Goal: Navigation & Orientation: Find specific page/section

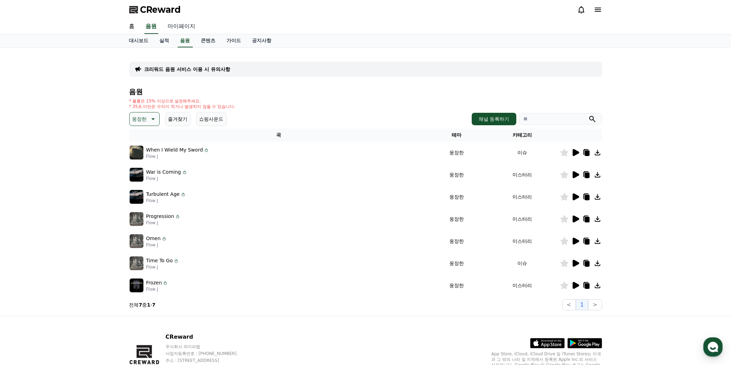
click at [201, 34] on link "마이페이지" at bounding box center [181, 26] width 39 height 15
select select "**********"
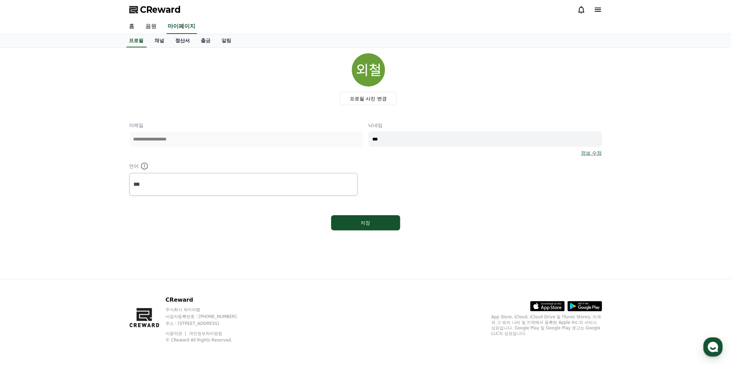
click at [196, 47] on link "정산서" at bounding box center [183, 40] width 26 height 13
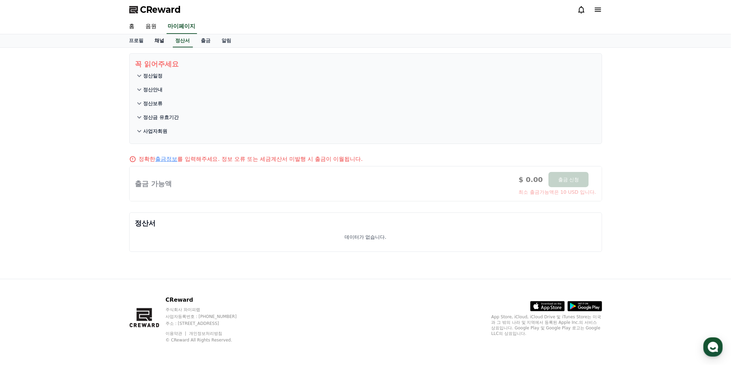
click at [170, 47] on link "채널" at bounding box center [159, 40] width 21 height 13
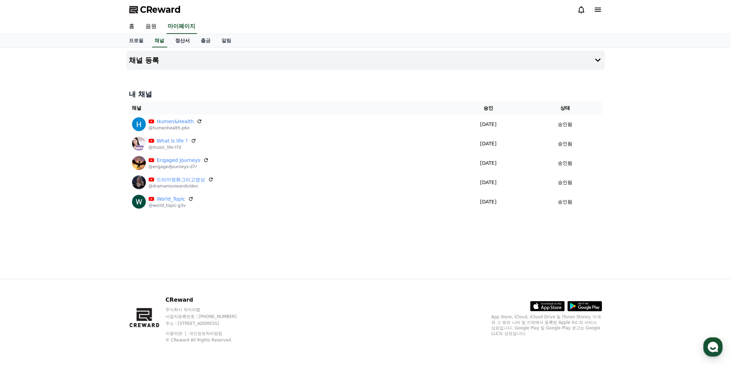
click at [196, 47] on link "정산서" at bounding box center [183, 40] width 26 height 13
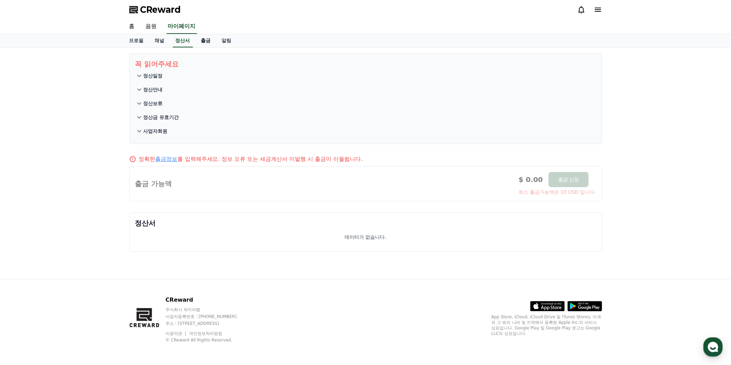
click at [216, 47] on link "출금" at bounding box center [206, 40] width 21 height 13
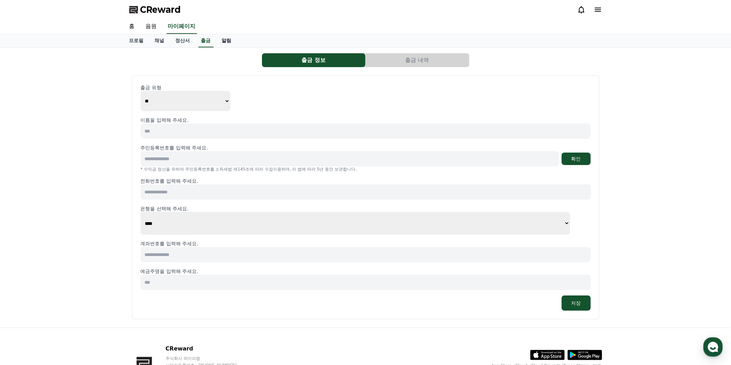
click at [237, 47] on link "알림" at bounding box center [226, 40] width 21 height 13
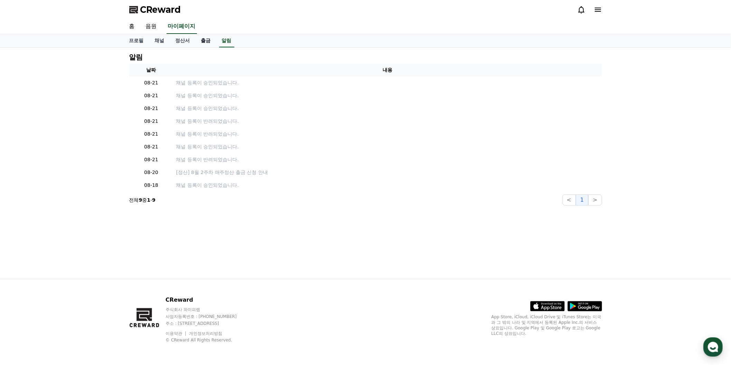
click at [216, 47] on link "출금" at bounding box center [206, 40] width 21 height 13
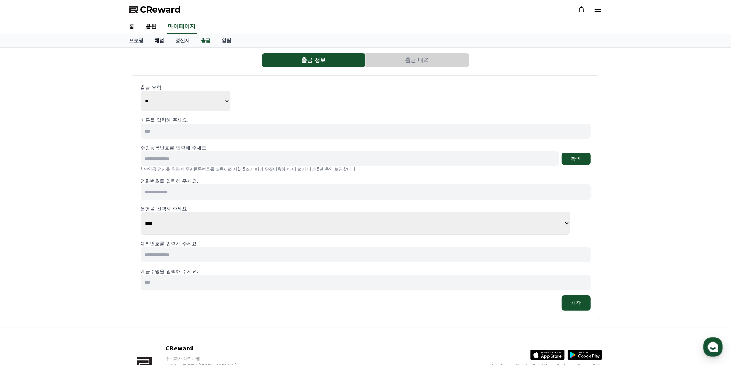
click at [170, 47] on link "채널" at bounding box center [159, 40] width 21 height 13
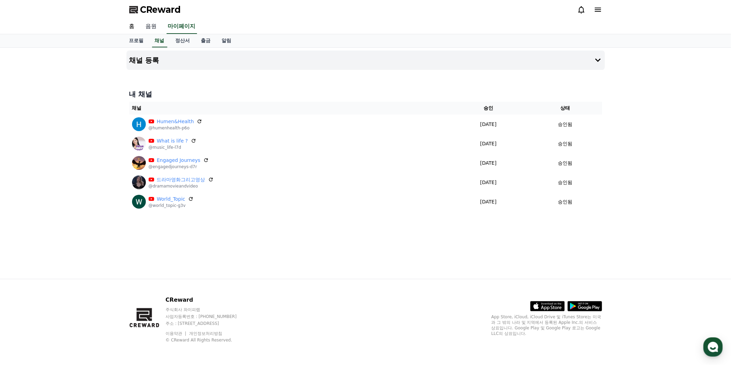
click at [162, 34] on link "음원" at bounding box center [151, 26] width 22 height 15
